Goal: Task Accomplishment & Management: Use online tool/utility

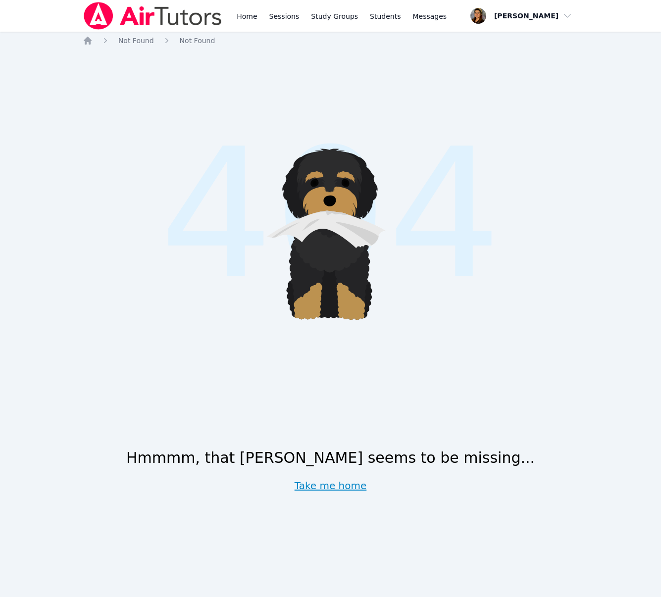
click at [350, 483] on link "Take me home" at bounding box center [331, 486] width 72 height 14
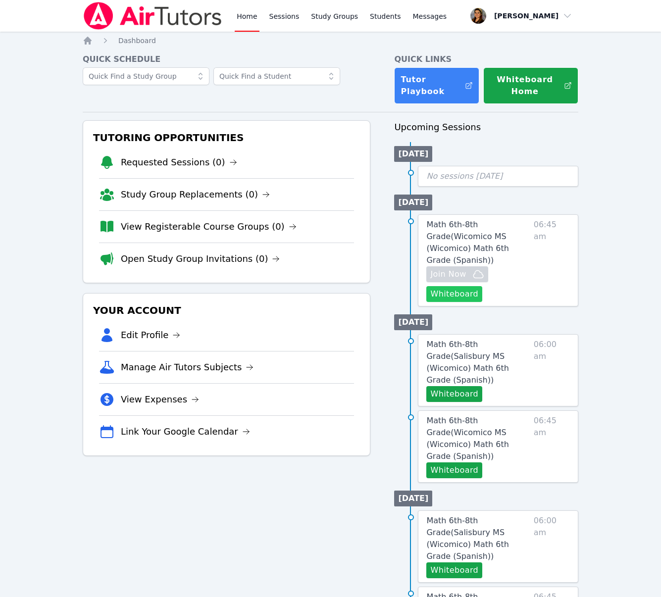
click at [446, 286] on button "Whiteboard" at bounding box center [454, 294] width 56 height 16
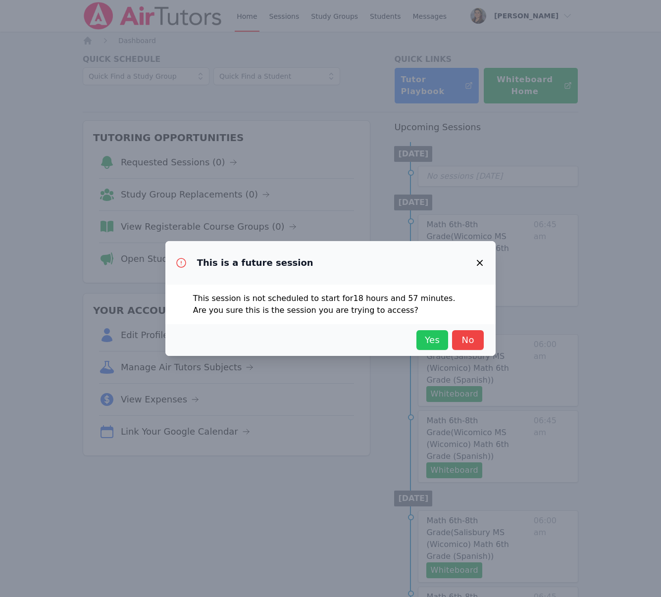
click at [430, 337] on span "Yes" at bounding box center [432, 340] width 22 height 14
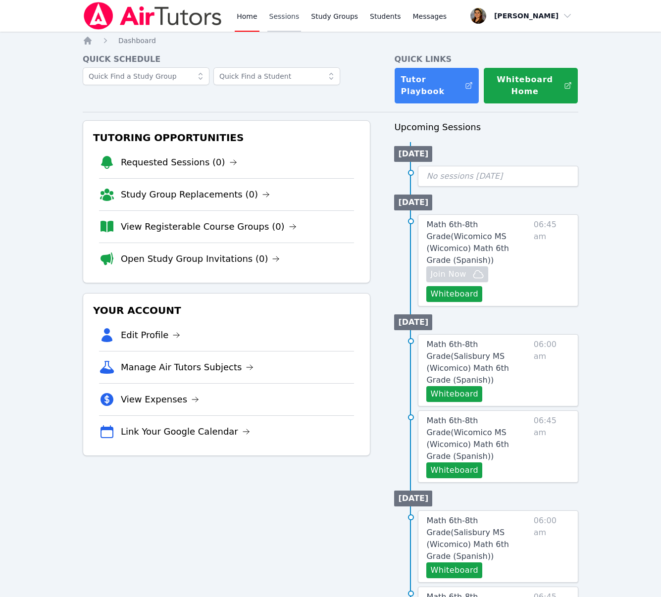
click at [275, 14] on link "Sessions" at bounding box center [284, 16] width 34 height 32
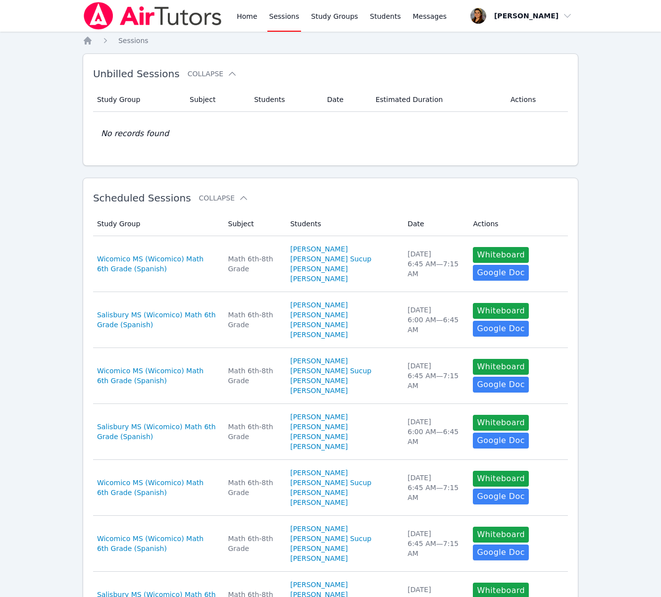
scroll to position [400, 0]
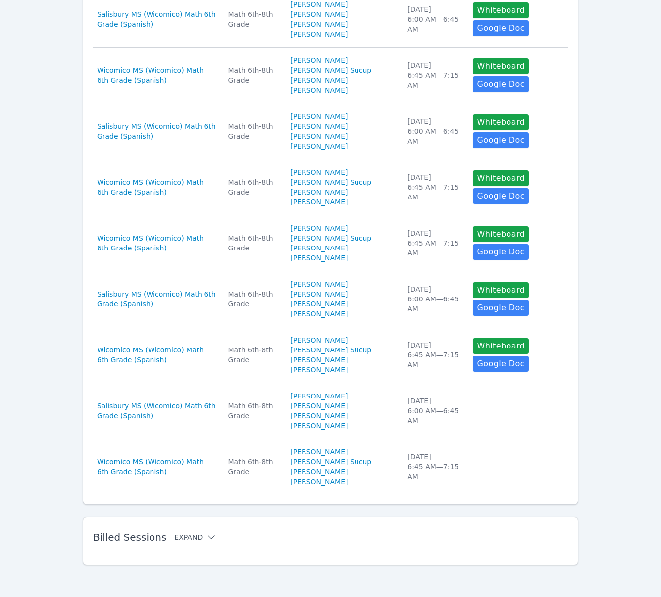
click at [180, 537] on button "Expand" at bounding box center [195, 537] width 42 height 10
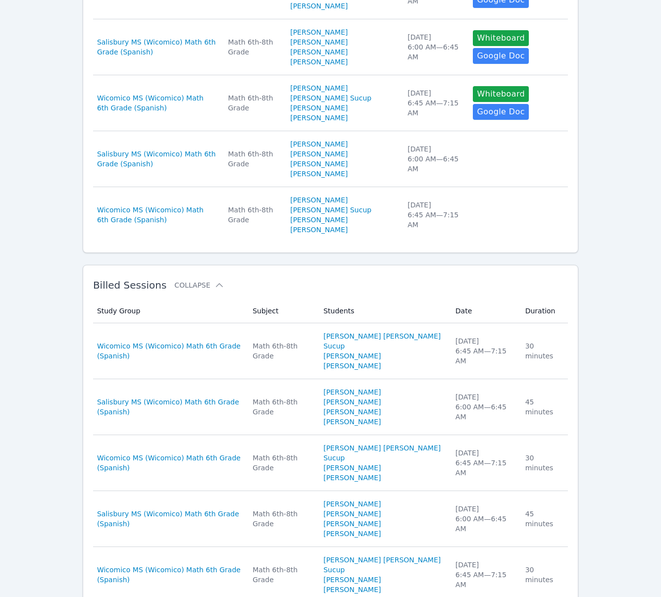
scroll to position [712, 0]
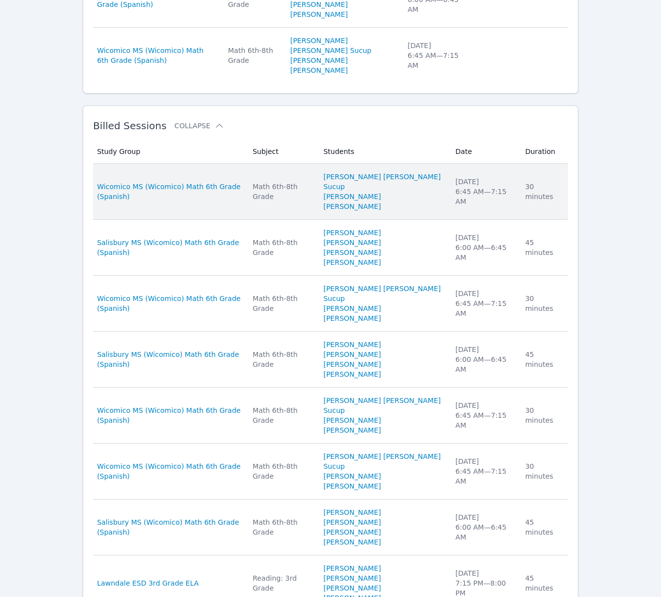
click at [273, 220] on td "Subject Math 6th-8th Grade" at bounding box center [282, 192] width 71 height 56
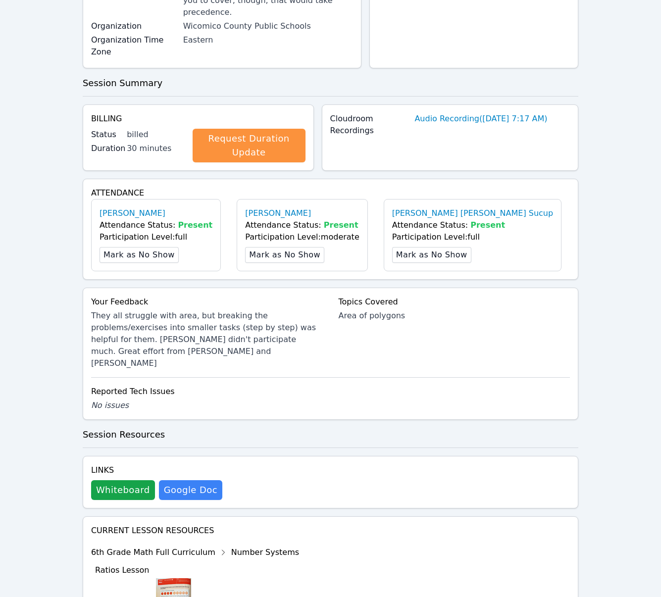
scroll to position [325, 0]
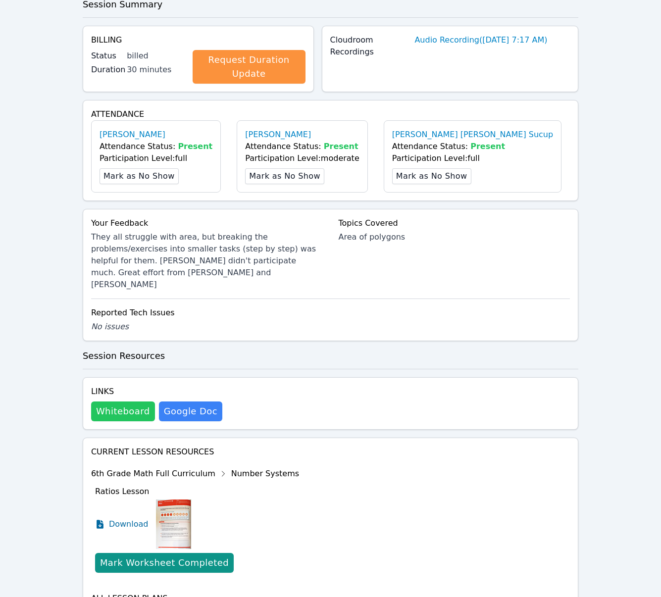
click at [119, 402] on button "Whiteboard" at bounding box center [123, 412] width 64 height 20
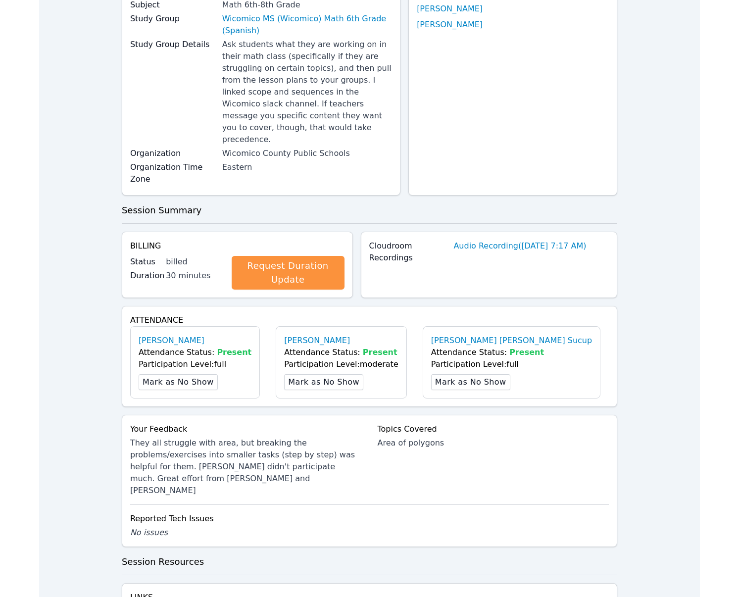
scroll to position [0, 0]
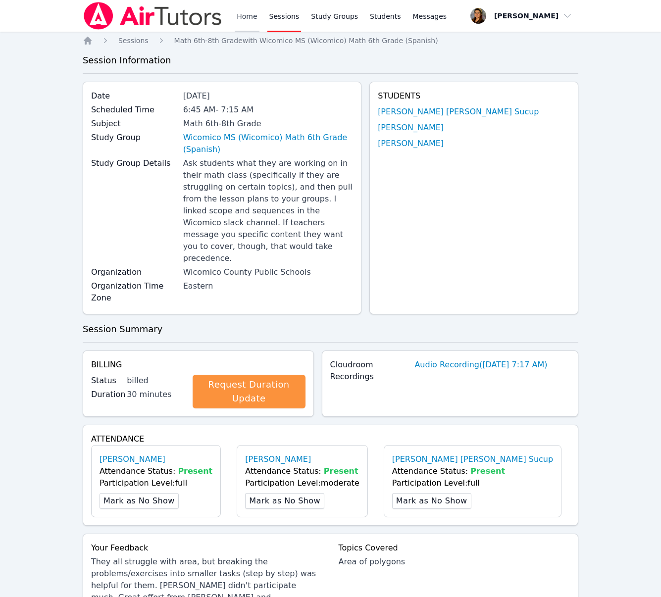
click at [254, 16] on link "Home" at bounding box center [247, 16] width 24 height 32
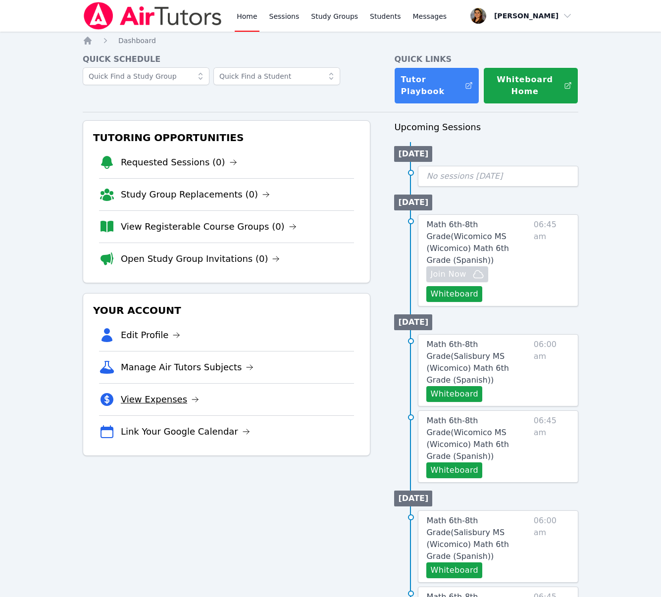
click at [154, 398] on link "View Expenses" at bounding box center [160, 400] width 78 height 14
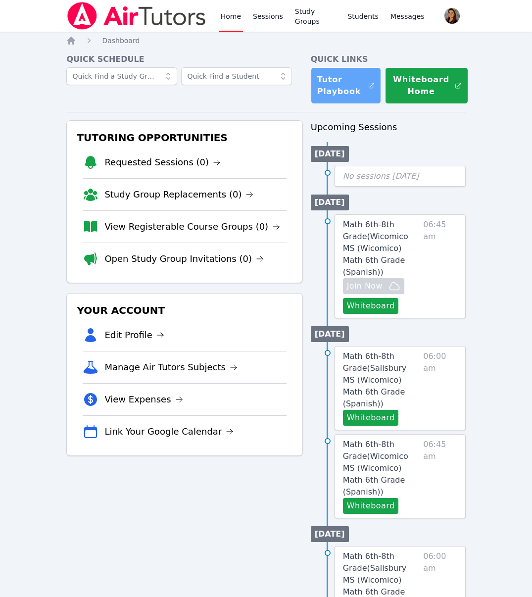
click at [354, 93] on link "Tutor Playbook" at bounding box center [346, 85] width 70 height 37
click at [265, 11] on link "Sessions" at bounding box center [268, 16] width 34 height 32
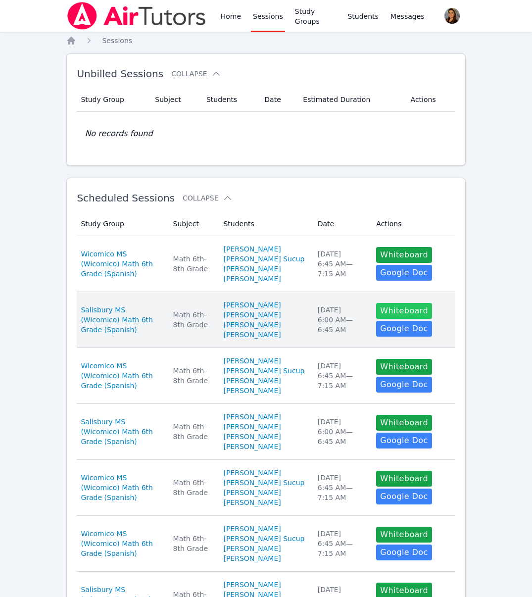
click at [387, 319] on button "Whiteboard" at bounding box center [404, 311] width 56 height 16
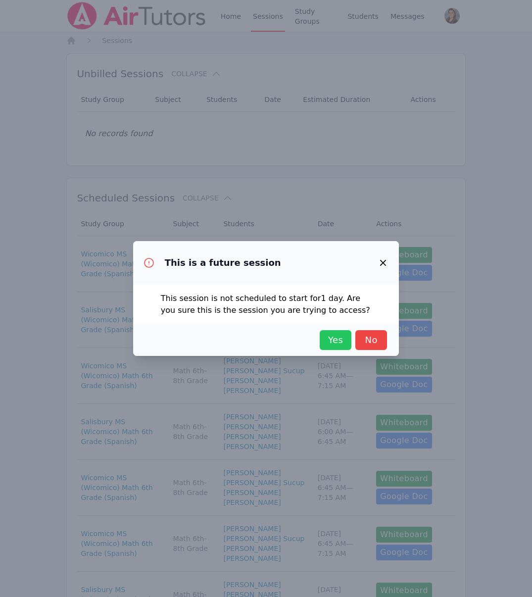
click at [334, 340] on span "Yes" at bounding box center [336, 340] width 22 height 14
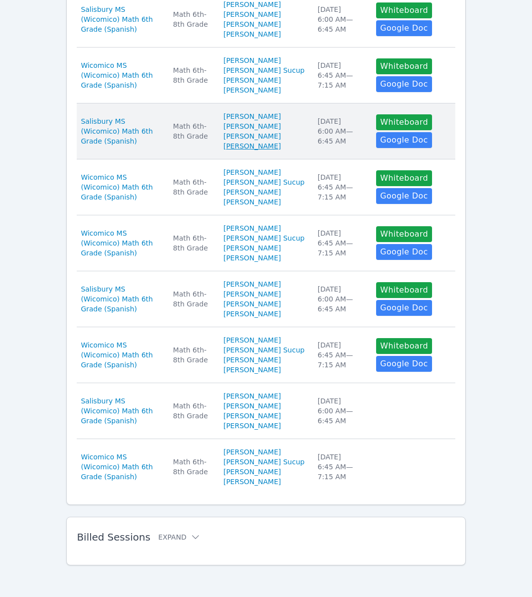
scroll to position [479, 0]
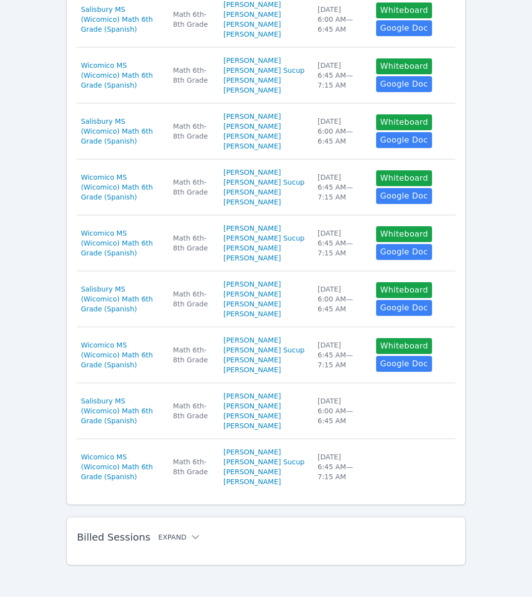
click at [171, 541] on button "Expand" at bounding box center [179, 537] width 42 height 10
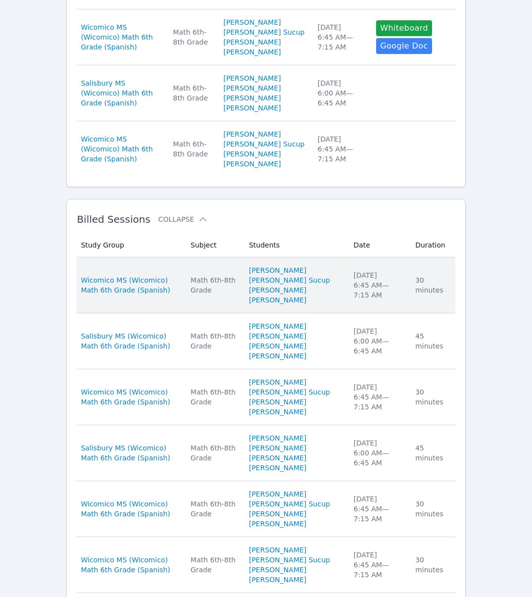
scroll to position [666, 0]
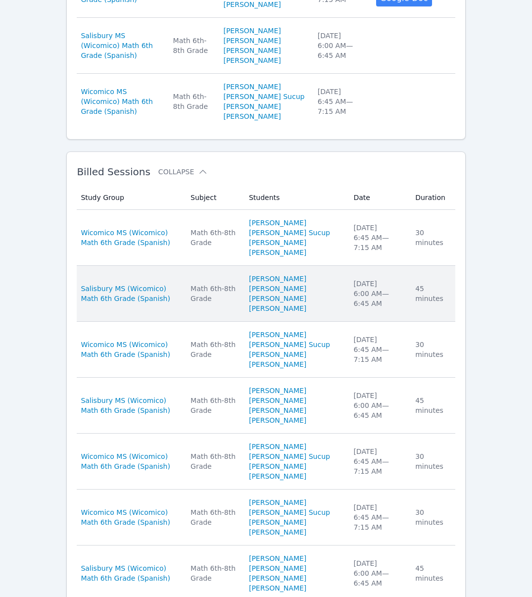
click at [381, 308] on div "Tue Sep 23 6:00 AM — 6:45 AM" at bounding box center [379, 294] width 50 height 30
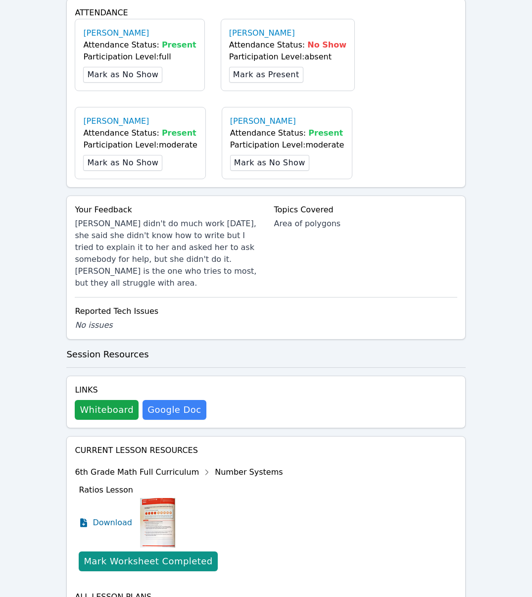
scroll to position [520, 0]
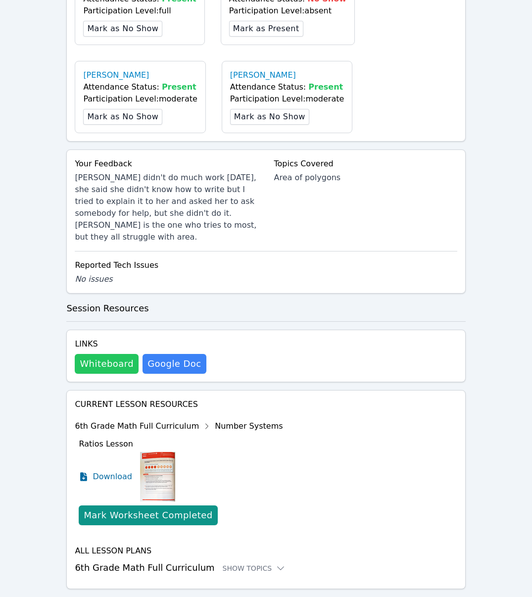
click at [100, 354] on button "Whiteboard" at bounding box center [107, 364] width 64 height 20
